Goal: Information Seeking & Learning: Learn about a topic

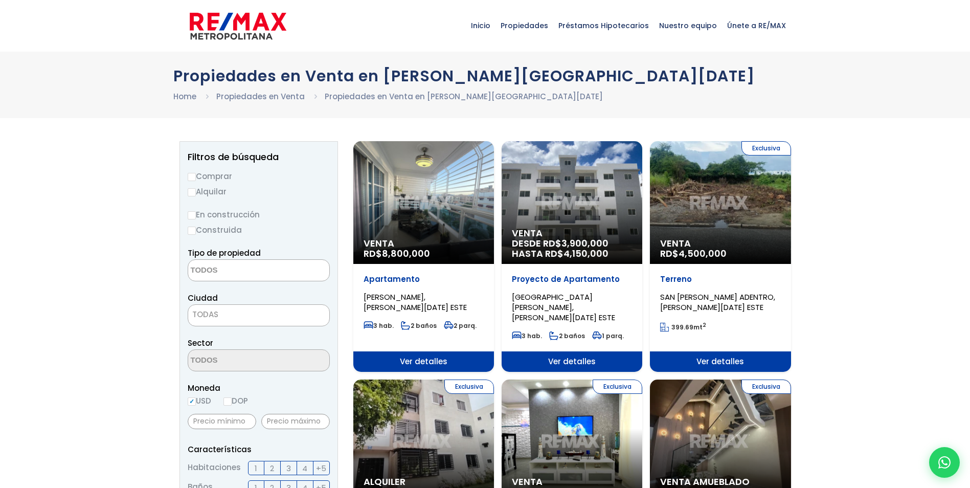
select select
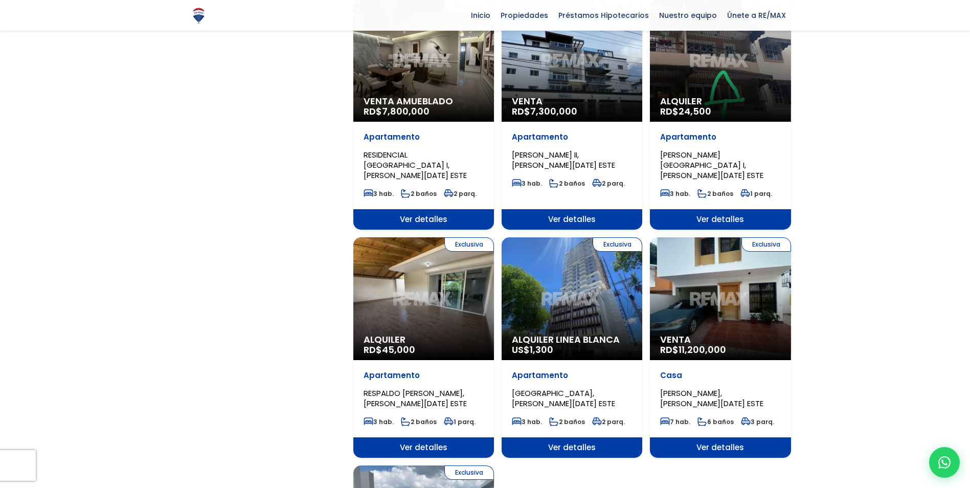
scroll to position [870, 0]
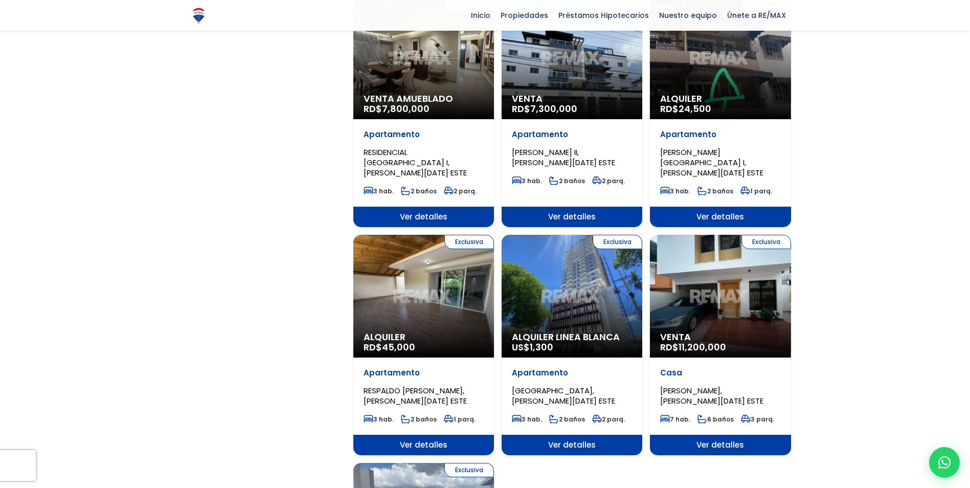
click at [751, 435] on span "Ver detalles" at bounding box center [720, 445] width 141 height 20
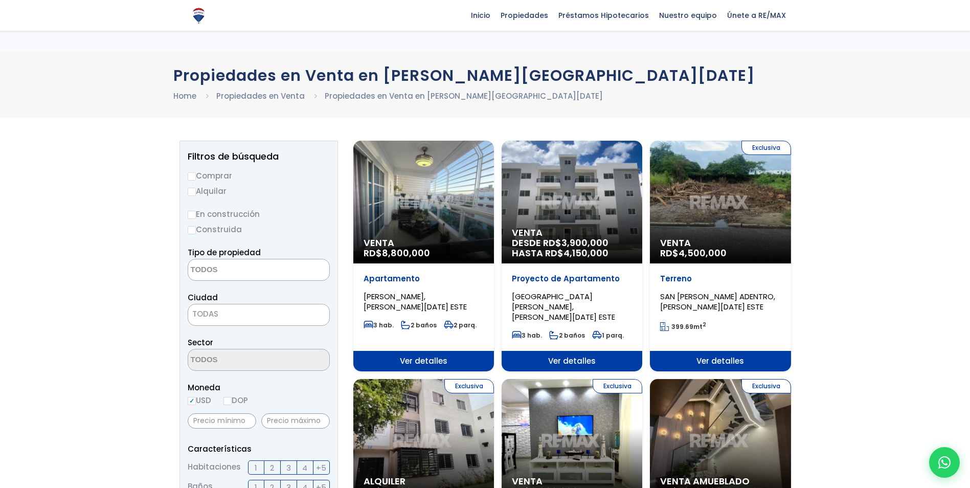
select select
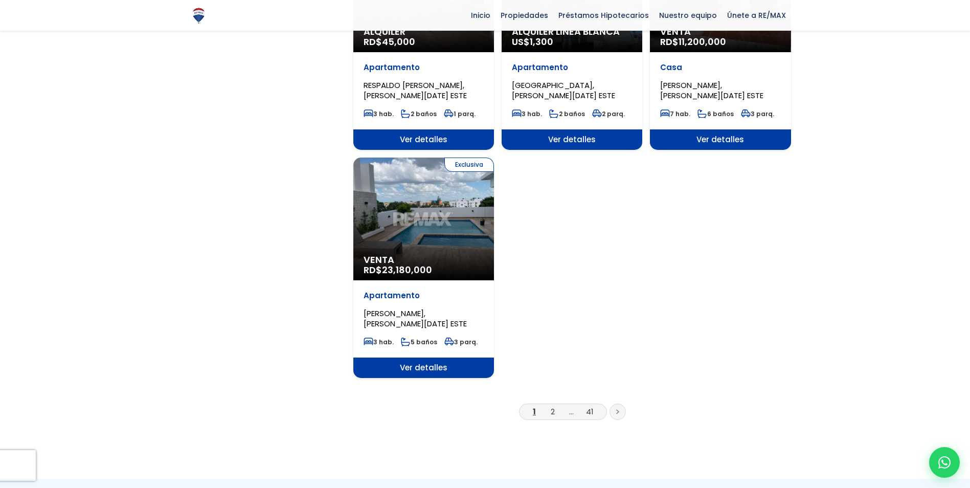
scroll to position [1177, 0]
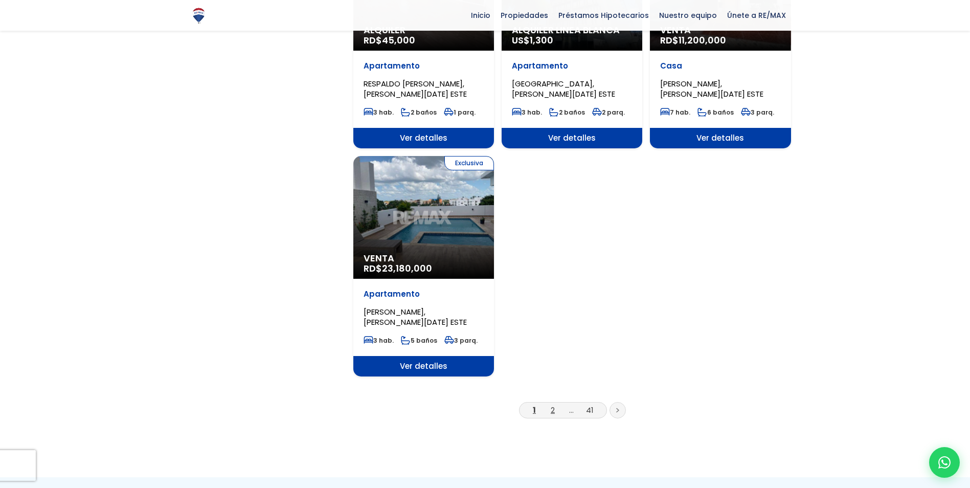
click at [554, 405] on link "2" at bounding box center [553, 410] width 4 height 11
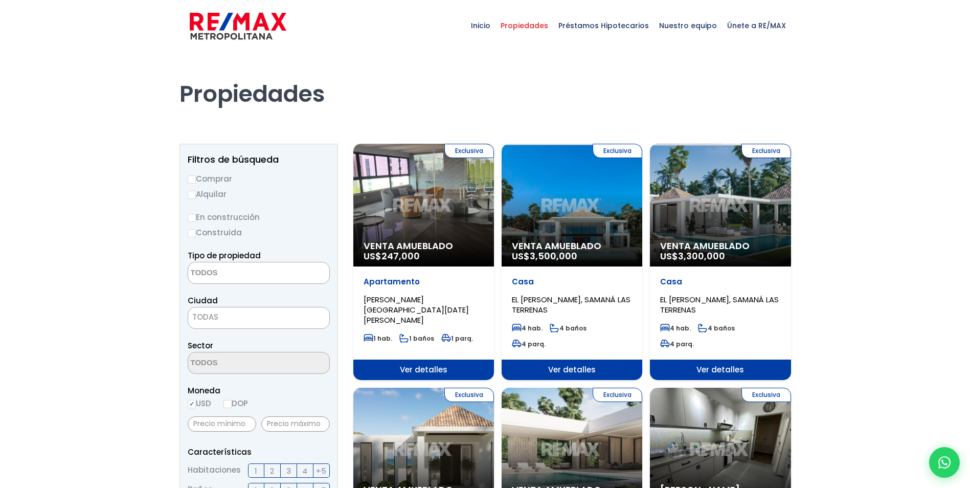
select select
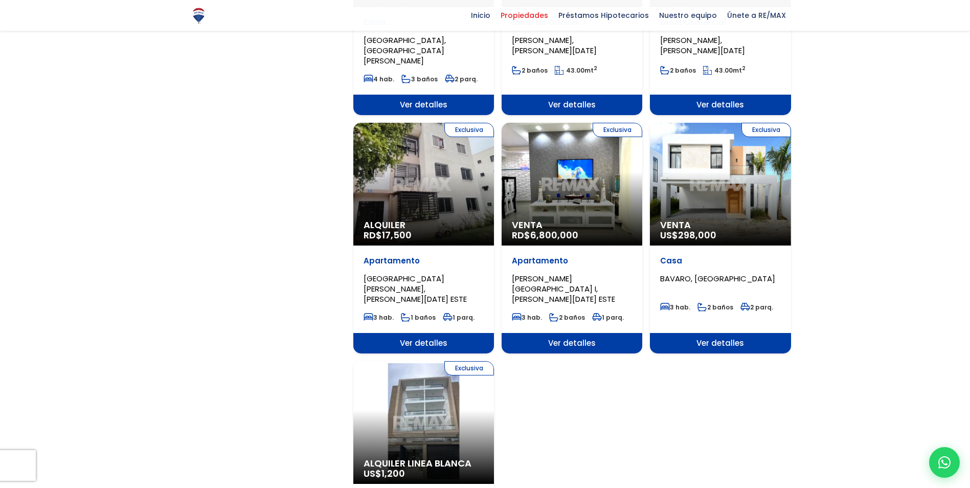
scroll to position [1023, 0]
